Goal: Task Accomplishment & Management: Manage account settings

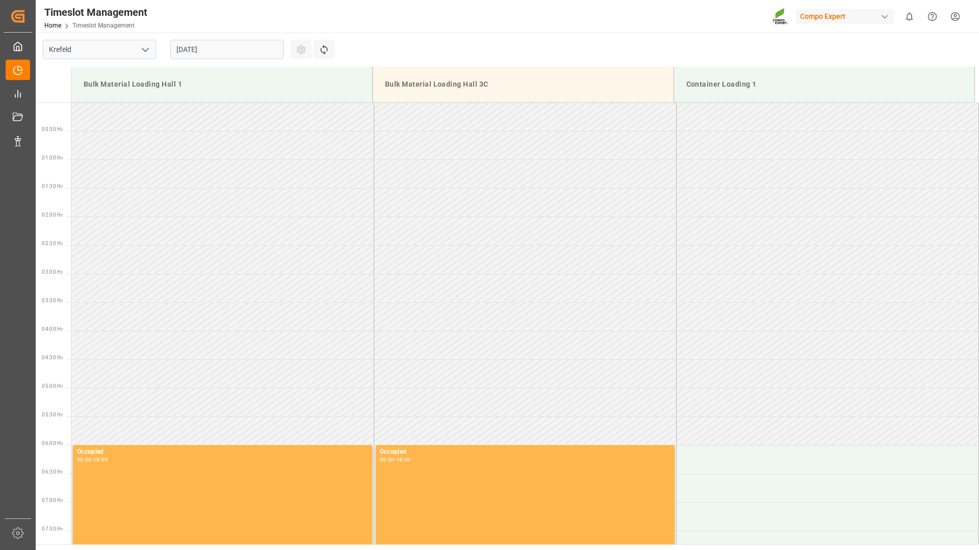
scroll to position [61, 0]
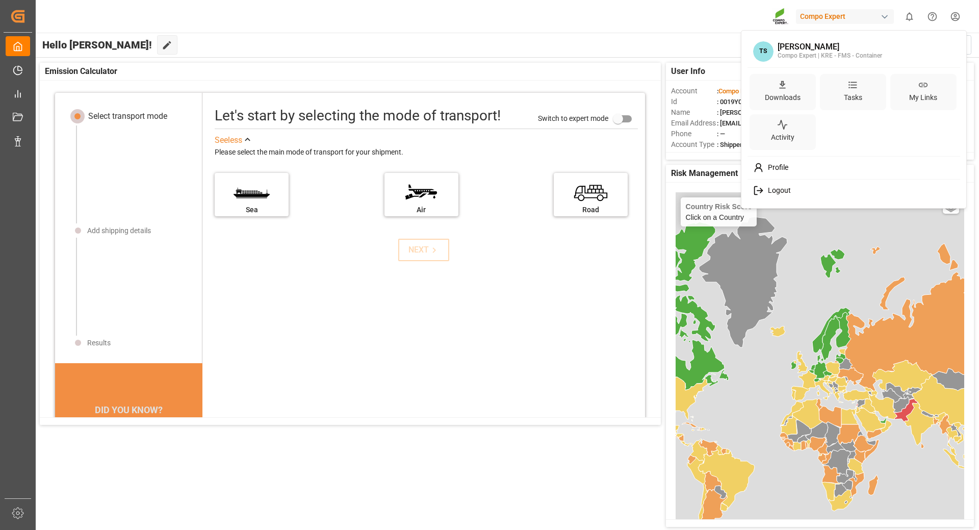
click at [954, 14] on html "Created by potrace 1.15, written by Peter Selinger 2001-2017 Created by potrace…" at bounding box center [489, 265] width 979 height 530
click at [771, 189] on span "Logout" at bounding box center [777, 190] width 27 height 9
